Goal: Check status: Check status

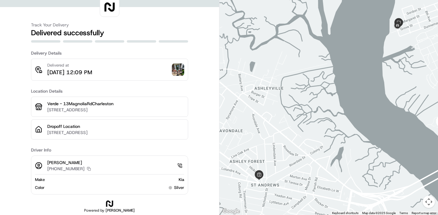
scroll to position [8, 0]
click at [179, 71] on img at bounding box center [178, 69] width 12 height 12
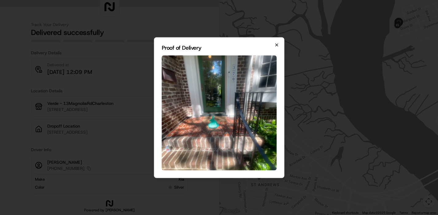
click at [278, 44] on icon "button" at bounding box center [276, 44] width 5 height 5
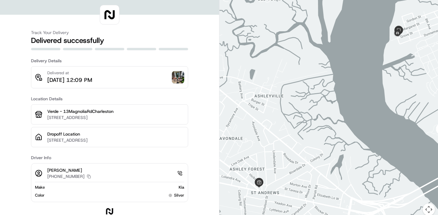
scroll to position [8, 0]
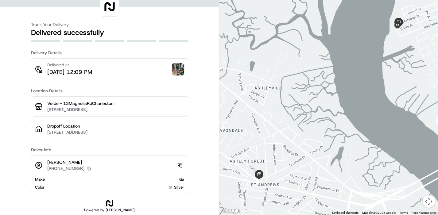
click at [87, 170] on icon "button" at bounding box center [89, 169] width 4 height 4
click at [178, 74] on img at bounding box center [178, 69] width 12 height 12
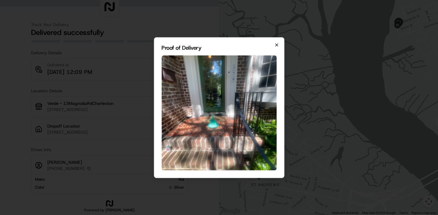
click at [276, 45] on icon "button" at bounding box center [277, 45] width 2 height 2
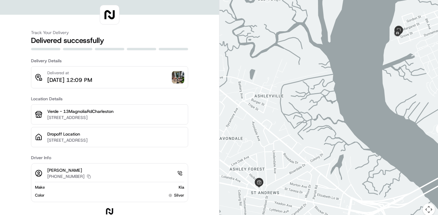
scroll to position [8, 0]
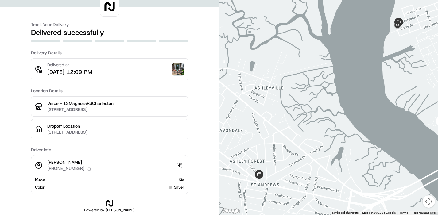
click at [179, 69] on img at bounding box center [178, 69] width 12 height 12
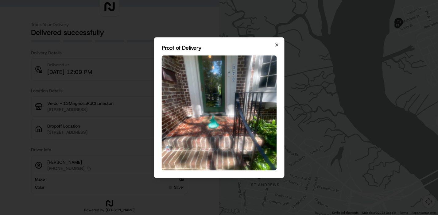
click at [278, 46] on icon "button" at bounding box center [277, 45] width 2 height 2
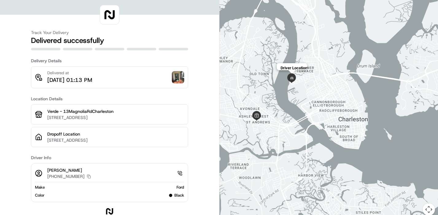
click at [291, 79] on img at bounding box center [292, 79] width 10 height 10
click at [258, 119] on img at bounding box center [257, 116] width 10 height 10
click at [179, 77] on img at bounding box center [178, 77] width 12 height 12
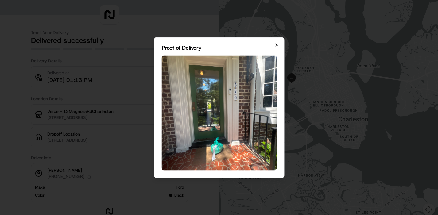
click at [278, 45] on icon "button" at bounding box center [276, 44] width 5 height 5
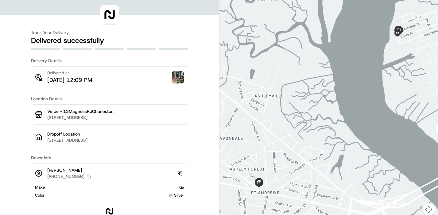
scroll to position [8, 0]
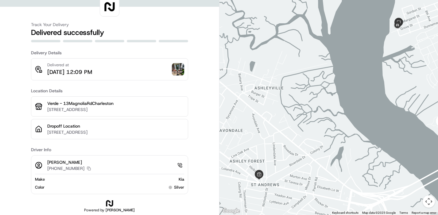
click at [57, 162] on p "[PERSON_NAME]" at bounding box center [69, 162] width 44 height 6
click at [38, 165] on icon at bounding box center [38, 165] width 7 height 7
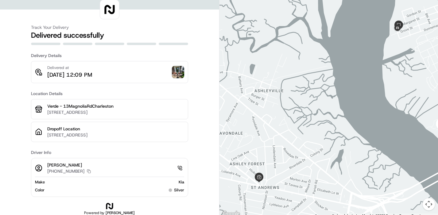
scroll to position [8, 0]
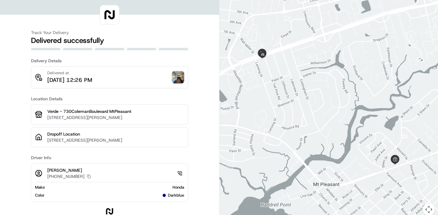
click at [181, 76] on img at bounding box center [178, 77] width 12 height 12
